Goal: Task Accomplishment & Management: Manage account settings

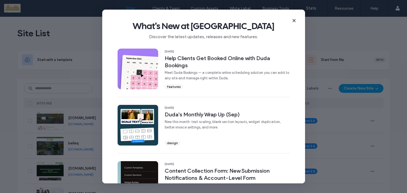
click at [295, 19] on use at bounding box center [294, 20] width 2 height 2
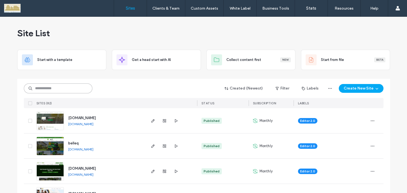
drag, startPoint x: 45, startPoint y: 89, endPoint x: 68, endPoint y: 89, distance: 22.2
click at [45, 89] on input at bounding box center [58, 88] width 68 height 10
type input "*******"
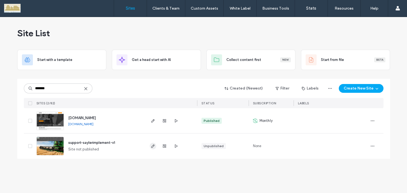
click at [153, 146] on use "button" at bounding box center [152, 145] width 3 height 3
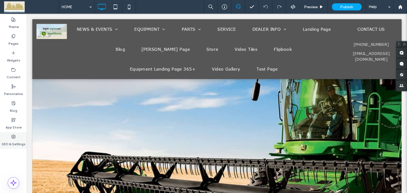
click at [20, 136] on div "SEO & Settings" at bounding box center [13, 140] width 27 height 17
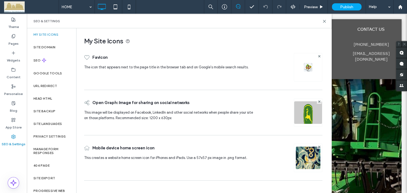
drag, startPoint x: 49, startPoint y: 100, endPoint x: 75, endPoint y: 100, distance: 26.3
click at [49, 100] on label "Head HTML" at bounding box center [42, 98] width 19 height 4
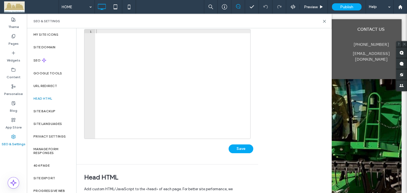
scroll to position [25, 0]
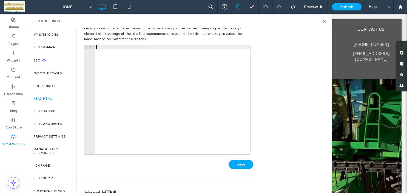
click at [144, 85] on div at bounding box center [172, 103] width 155 height 117
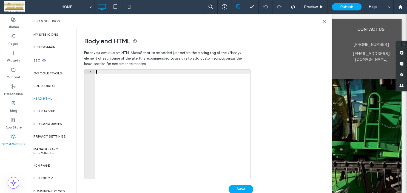
click at [184, 97] on div at bounding box center [172, 128] width 155 height 117
paste textarea "**********"
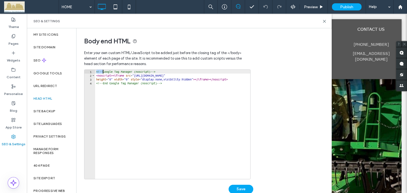
drag, startPoint x: 96, startPoint y: 72, endPoint x: 102, endPoint y: 72, distance: 6.6
click at [102, 72] on div "<!-- Google Tag Manager (noscript) --> < noscript > < iframe src = "https://www…" at bounding box center [172, 128] width 155 height 117
drag, startPoint x: 154, startPoint y: 71, endPoint x: 159, endPoint y: 71, distance: 5.5
click at [159, 71] on div "<!-- Google Tag Manager (noscript) --> < noscript > < iframe src = "https://www…" at bounding box center [172, 128] width 155 height 117
click at [157, 71] on div "<!-- Google Tag Manager (noscript) --> < noscript > < iframe src = "https://www…" at bounding box center [172, 124] width 155 height 109
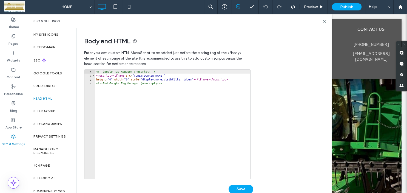
drag, startPoint x: 102, startPoint y: 71, endPoint x: 99, endPoint y: 70, distance: 3.9
click at [103, 71] on div "<!-- Google Tag Manager (noscript) --> < noscript > < iframe src = "https://www…" at bounding box center [172, 128] width 155 height 117
drag, startPoint x: 96, startPoint y: 71, endPoint x: 102, endPoint y: 71, distance: 6.3
click at [102, 71] on div "<!-- Google Tag Manager (noscript) --> < noscript > < iframe src = "https://www…" at bounding box center [172, 128] width 155 height 117
click at [96, 76] on div "<!-- Google Tag Manager (noscript) --> < noscript > < iframe src = "https://www…" at bounding box center [172, 128] width 155 height 117
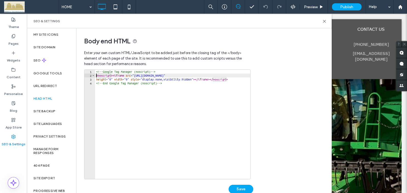
paste textarea "****"
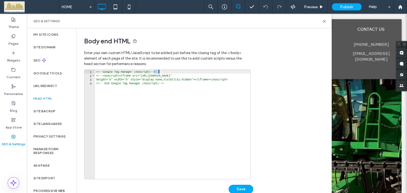
drag, startPoint x: 154, startPoint y: 72, endPoint x: 158, endPoint y: 72, distance: 4.1
click at [158, 72] on div "<!-- Google Tag Manager (noscript) --> <!-- <noscript><iframe src="https://www.…" at bounding box center [172, 128] width 155 height 117
click at [231, 81] on div "<!-- Google Tag Manager (noscript) --> <!-- <noscript><iframe src="https://www.…" at bounding box center [172, 128] width 155 height 117
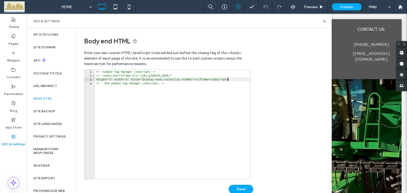
scroll to position [0, 11]
paste textarea "****"
click at [231, 75] on div "<!-- Google Tag Manager (noscript) --> <!-- <noscript><iframe src="https://www.…" at bounding box center [172, 128] width 155 height 117
paste textarea "****"
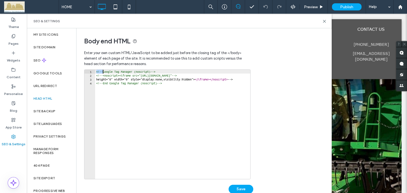
drag, startPoint x: 96, startPoint y: 72, endPoint x: 102, endPoint y: 72, distance: 6.6
click at [102, 72] on div "<!-- Google Tag Manager (noscript) --> <!-- <noscript><iframe src="https://www.…" at bounding box center [172, 128] width 155 height 117
click at [96, 79] on div "<!-- Google Tag Manager (noscript) --> <!-- <noscript><iframe src="https://www.…" at bounding box center [172, 128] width 155 height 117
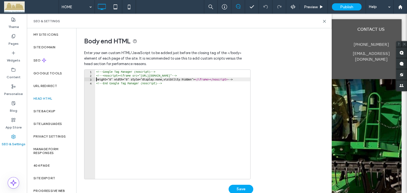
paste textarea "****"
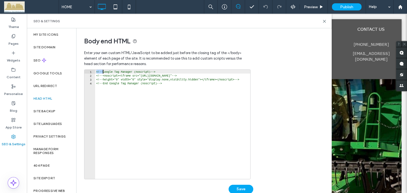
drag, startPoint x: 96, startPoint y: 71, endPoint x: 103, endPoint y: 71, distance: 6.9
click at [103, 71] on div "<!-- Google Tag Manager (noscript) --> <!-- <noscript><iframe src="https://www.…" at bounding box center [172, 128] width 155 height 117
drag, startPoint x: 153, startPoint y: 72, endPoint x: 160, endPoint y: 73, distance: 7.5
click at [160, 73] on div "<!-- Google Tag Manager (noscript) --> <!-- <noscript><iframe src="https://www.…" at bounding box center [172, 128] width 155 height 117
click at [164, 73] on div "<!-- Google Tag Manager (noscript) --> <!-- <noscript><iframe src="https://www.…" at bounding box center [172, 124] width 155 height 109
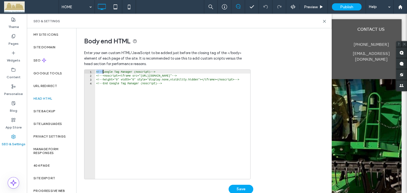
drag, startPoint x: 96, startPoint y: 71, endPoint x: 102, endPoint y: 71, distance: 6.0
click at [102, 71] on div "<!-- Google Tag Manager (noscript) --> <!-- <noscript><iframe src="https://www.…" at bounding box center [172, 128] width 155 height 117
drag, startPoint x: 156, startPoint y: 71, endPoint x: 160, endPoint y: 71, distance: 3.6
click at [160, 71] on div "<!-- Google Tag Manager (noscript) --> <!-- <noscript><iframe src="https://www.…" at bounding box center [172, 128] width 155 height 117
click at [103, 75] on div "<!-- Google Tag Manager (noscript) --> <!-- <noscript><iframe src="https://www.…" at bounding box center [172, 128] width 155 height 117
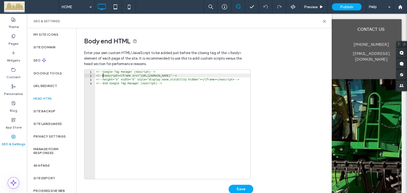
click at [105, 75] on div "<!-- Google Tag Manager (noscript) --> <!-- <noscript><iframe src="https://www.…" at bounding box center [172, 128] width 155 height 117
drag, startPoint x: 222, startPoint y: 77, endPoint x: 231, endPoint y: 76, distance: 8.2
click at [231, 76] on div "<!-- Google Tag Manager (noscript) --> < noscript > < iframe src = "https://www…" at bounding box center [172, 128] width 155 height 117
click at [104, 78] on div "<!-- Google Tag Manager (noscript) --> < noscript > < iframe src = "https://www…" at bounding box center [172, 128] width 155 height 117
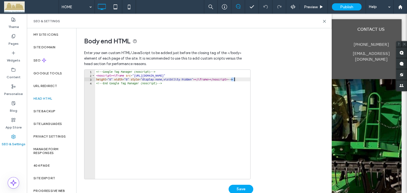
drag, startPoint x: 232, startPoint y: 79, endPoint x: 241, endPoint y: 79, distance: 9.1
click at [241, 79] on div "<!-- Google Tag Manager (noscript) --> < noscript > < iframe src = "https://www…" at bounding box center [172, 128] width 155 height 117
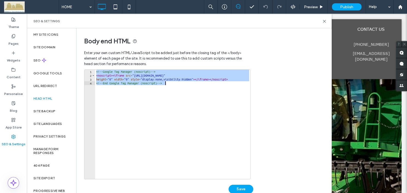
drag, startPoint x: 96, startPoint y: 71, endPoint x: 172, endPoint y: 83, distance: 76.5
click at [172, 83] on div "<!-- Google Tag Manager (noscript) --> < noscript > < iframe src = "https://www…" at bounding box center [172, 128] width 155 height 117
type textarea "**********"
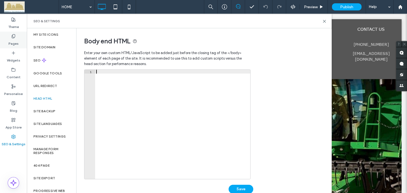
click at [16, 37] on div "Pages" at bounding box center [13, 39] width 27 height 17
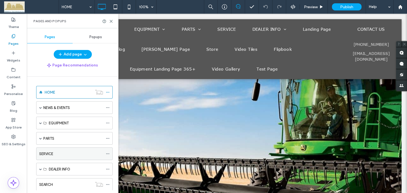
click at [109, 153] on use at bounding box center [107, 153] width 3 height 1
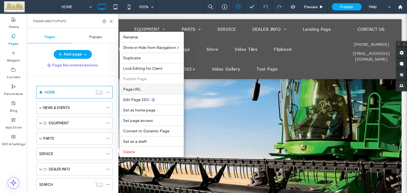
click at [139, 90] on span "Page URL" at bounding box center [132, 89] width 18 height 5
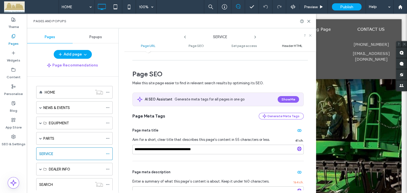
click at [286, 48] on span "Header HTML" at bounding box center [292, 46] width 20 height 4
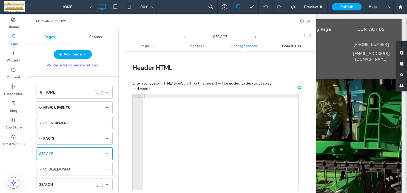
scroll to position [503, 0]
click at [152, 101] on div at bounding box center [220, 151] width 155 height 117
paste textarea "**********"
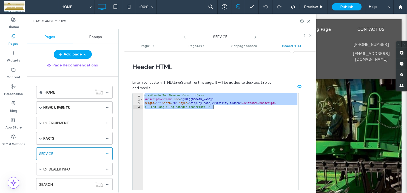
drag, startPoint x: 144, startPoint y: 94, endPoint x: 237, endPoint y: 111, distance: 94.2
click at [237, 111] on div "<!-- Google Tag Manager (noscript) --> < noscript > < iframe src = "https://www…" at bounding box center [220, 151] width 155 height 117
type textarea "**********"
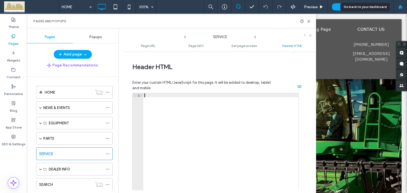
click at [401, 8] on use at bounding box center [400, 7] width 4 height 4
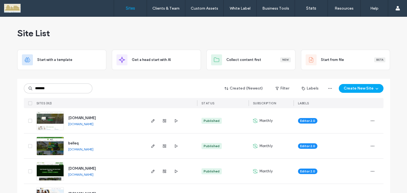
type input "*******"
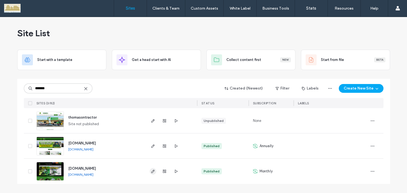
click at [152, 171] on icon "button" at bounding box center [153, 171] width 4 height 4
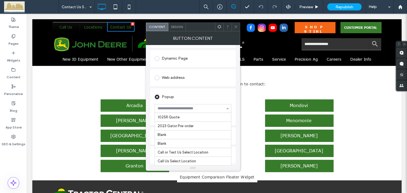
scroll to position [44, 0]
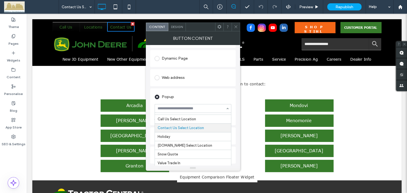
click at [229, 96] on div "Popup" at bounding box center [192, 96] width 77 height 9
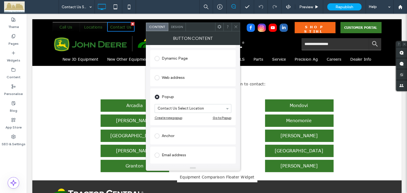
click at [237, 26] on icon at bounding box center [236, 27] width 4 height 4
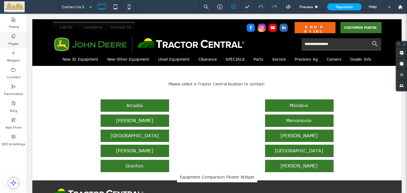
click at [12, 37] on icon at bounding box center [13, 36] width 4 height 4
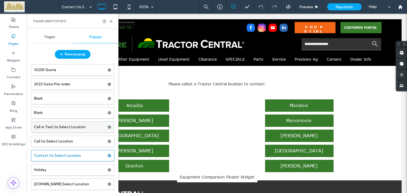
click at [73, 126] on label "Call or Text Us Select Location" at bounding box center [70, 126] width 73 height 11
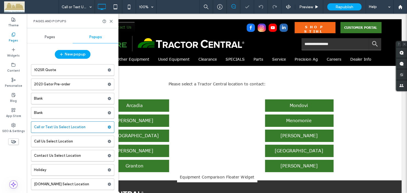
click at [111, 21] on use at bounding box center [111, 21] width 2 height 2
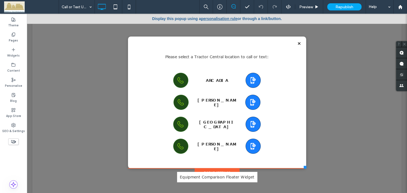
scroll to position [2, 0]
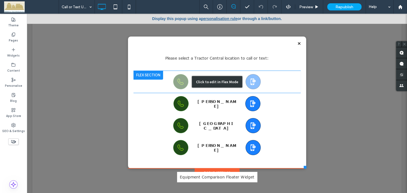
click at [220, 79] on div "Click to edit in Flex Mode" at bounding box center [217, 82] width 50 height 12
click at [301, 79] on div "Please select a Tractor Central location to call or text: Click To Paste ARCADI…" at bounding box center [217, 101] width 178 height 131
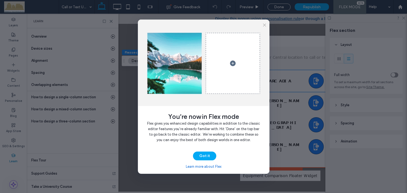
scroll to position [0, 145]
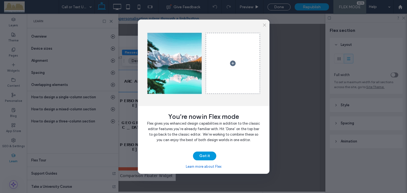
click at [207, 156] on button "Got it" at bounding box center [204, 155] width 23 height 9
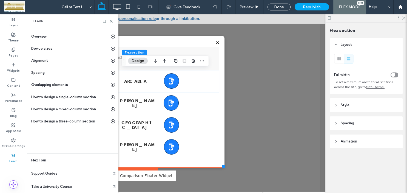
click at [155, 42] on div "Please select a Tractor Central location to call or text: Click To Paste Double…" at bounding box center [135, 101] width 178 height 131
click at [141, 84] on div "ARCADIA" at bounding box center [135, 81] width 44 height 8
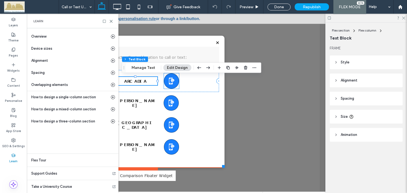
click at [170, 82] on icon at bounding box center [171, 80] width 7 height 7
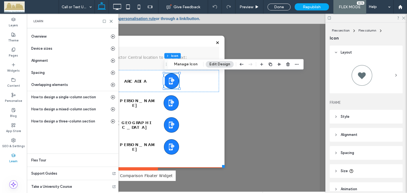
click at [336, 118] on icon at bounding box center [336, 116] width 4 height 4
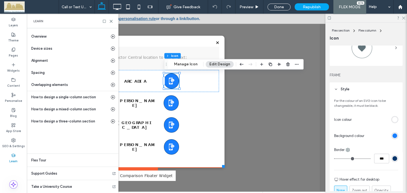
scroll to position [55, 0]
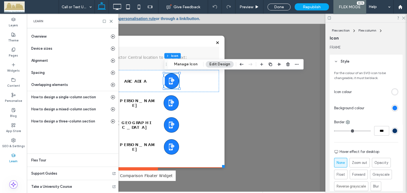
click at [394, 108] on div "rgb(25, 127, 252)" at bounding box center [394, 107] width 5 height 5
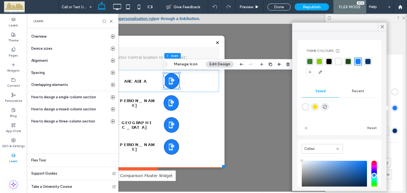
type input "****"
click at [382, 27] on use at bounding box center [382, 26] width 3 height 3
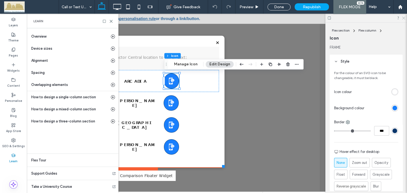
click at [403, 18] on use at bounding box center [403, 18] width 3 height 3
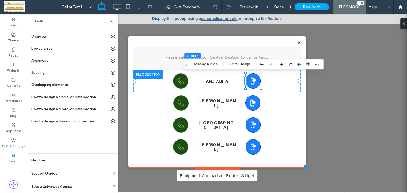
click at [253, 80] on icon at bounding box center [254, 80] width 4 height 3
type input "*"
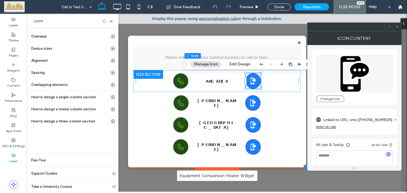
click at [396, 29] on span at bounding box center [397, 27] width 4 height 8
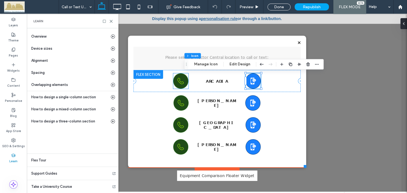
click at [180, 83] on icon at bounding box center [180, 81] width 6 height 6
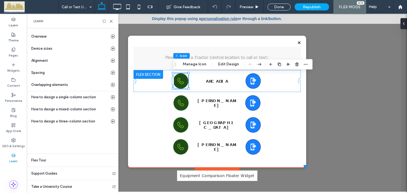
click at [180, 83] on icon at bounding box center [180, 81] width 6 height 6
type input "*"
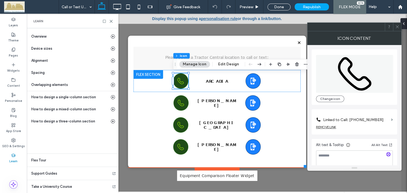
click at [389, 120] on section "Linked to Call: 608-323-3363" at bounding box center [354, 118] width 77 height 13
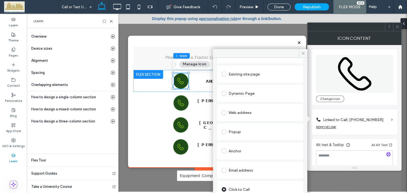
scroll to position [42, 0]
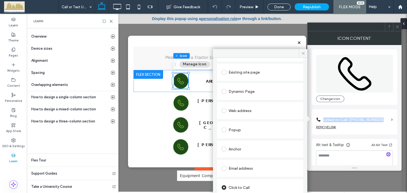
drag, startPoint x: 307, startPoint y: 137, endPoint x: 307, endPoint y: 144, distance: 6.8
click at [307, 144] on div "Change icon Linked to Call: 608-323-3363 REMOVE LINK Alt text & Tooltip All Alt…" at bounding box center [354, 105] width 94 height 120
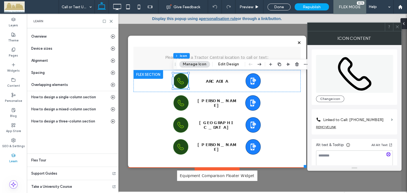
click at [385, 119] on label "Linked to Call: 608-323-3363" at bounding box center [356, 119] width 66 height 10
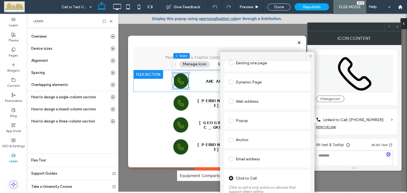
scroll to position [56, 0]
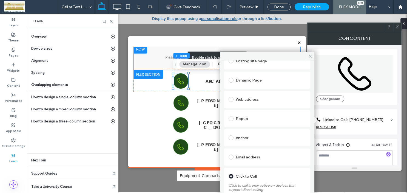
drag, startPoint x: 309, startPoint y: 71, endPoint x: 283, endPoint y: 50, distance: 33.6
drag, startPoint x: 308, startPoint y: 70, endPoint x: 306, endPoint y: 68, distance: 3.1
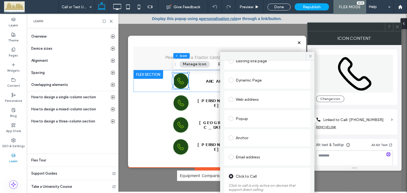
click at [280, 58] on div at bounding box center [267, 56] width 94 height 8
click at [311, 55] on icon at bounding box center [310, 56] width 4 height 4
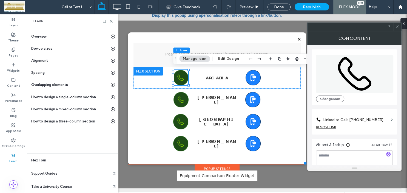
scroll to position [5, 0]
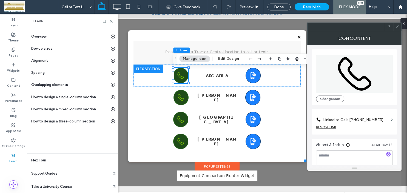
click at [373, 120] on label "Linked to Call: 608-323-3363" at bounding box center [356, 119] width 66 height 10
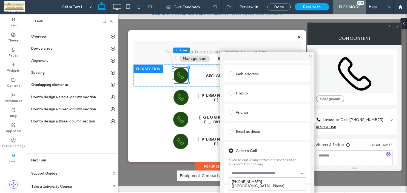
scroll to position [108, 0]
drag, startPoint x: 18, startPoint y: 84, endPoint x: 22, endPoint y: 84, distance: 3.8
click at [18, 84] on label "Content" at bounding box center [13, 85] width 13 height 6
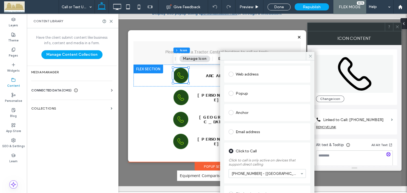
scroll to position [0, 0]
click at [309, 56] on icon at bounding box center [310, 56] width 4 height 4
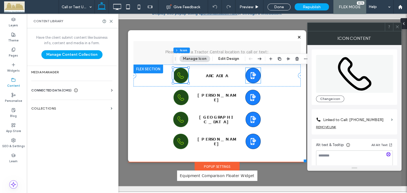
click at [254, 76] on icon at bounding box center [253, 75] width 7 height 7
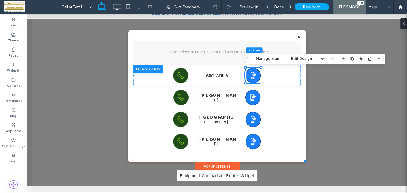
click at [253, 76] on icon at bounding box center [254, 74] width 4 height 3
type input "*"
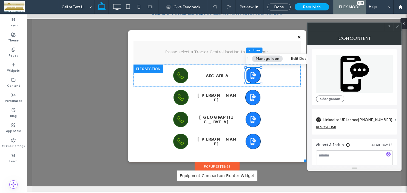
scroll to position [5, 0]
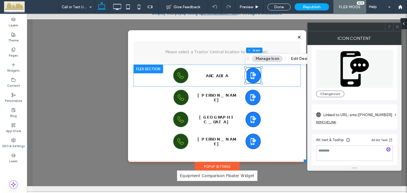
click at [397, 29] on span at bounding box center [397, 27] width 4 height 8
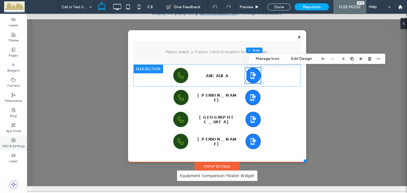
click at [14, 140] on icon at bounding box center [13, 140] width 4 height 4
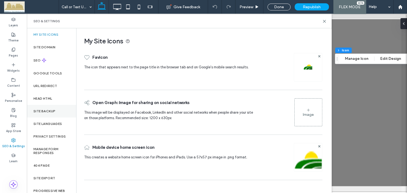
click at [49, 109] on label "Site backup" at bounding box center [44, 111] width 22 height 4
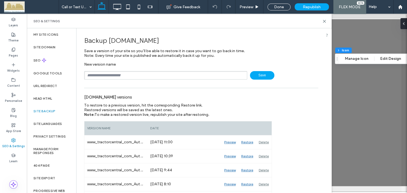
drag, startPoint x: 94, startPoint y: 56, endPoint x: 209, endPoint y: 59, distance: 115.1
click at [209, 59] on div "Backup www.tractorcentral.com Save a version of your site so you’ll be able to …" at bounding box center [201, 55] width 234 height 47
click at [212, 58] on div "Backup www.tractorcentral.com Save a version of your site so you’ll be able to …" at bounding box center [201, 55] width 234 height 47
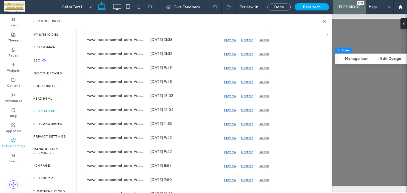
scroll to position [0, 0]
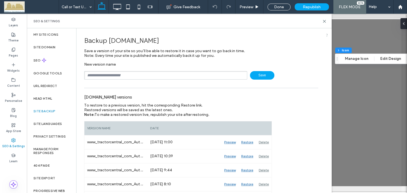
click at [326, 34] on icon at bounding box center [327, 35] width 4 height 4
click at [325, 21] on icon at bounding box center [324, 21] width 4 height 4
